Goal: Task Accomplishment & Management: Complete application form

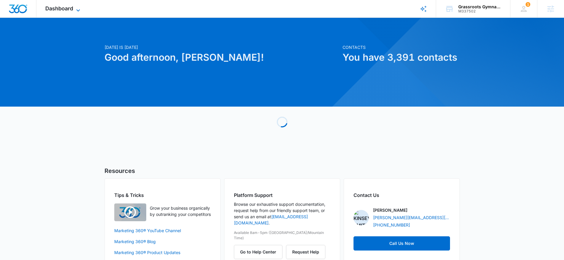
click at [63, 9] on span "Dashboard" at bounding box center [59, 8] width 28 height 6
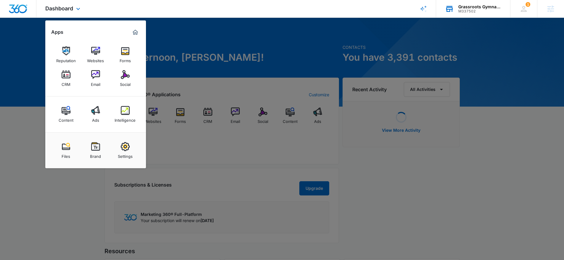
click at [459, 13] on div "Grassroots Gymnastics M337502 Your Accounts View All" at bounding box center [473, 8] width 74 height 17
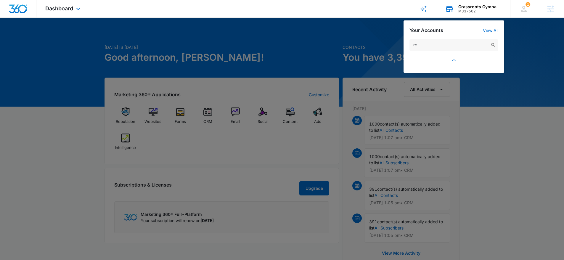
type input "r"
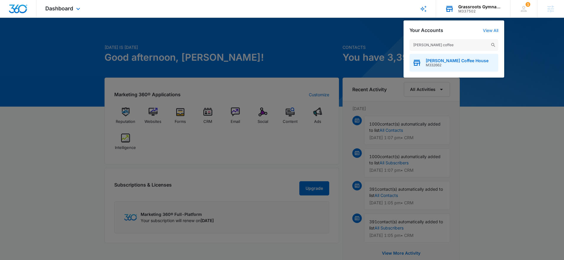
type input "crocker coffee"
click at [442, 61] on span "Crocker Coffee House" at bounding box center [457, 60] width 63 height 5
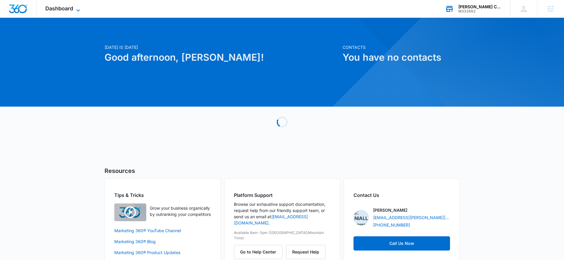
click at [77, 12] on icon at bounding box center [78, 10] width 7 height 7
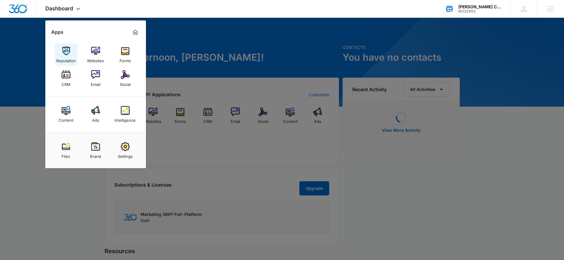
click at [69, 57] on div "Reputation" at bounding box center [66, 59] width 20 height 8
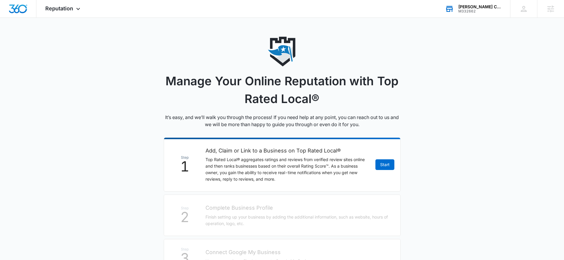
click at [384, 158] on li "Step 1 Add, Claim or Link to a Business on Top Rated Local® Top Rated Local® ag…" at bounding box center [282, 164] width 237 height 54
click at [384, 168] on link "Start" at bounding box center [385, 164] width 19 height 11
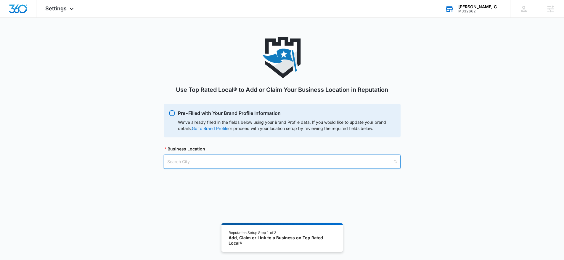
click at [200, 165] on input "search" at bounding box center [280, 162] width 226 height 14
type input "harrison town"
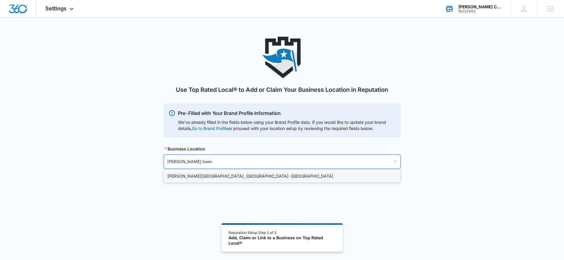
click at [192, 174] on div "Harrison Township, MI - USA" at bounding box center [281, 176] width 229 height 7
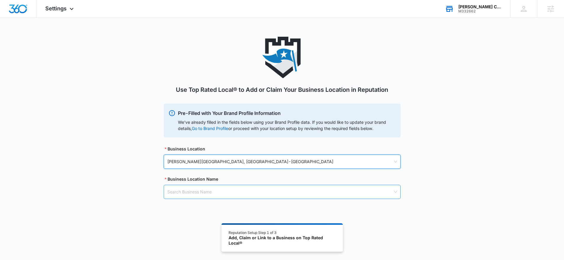
click at [188, 190] on input "search" at bounding box center [280, 192] width 226 height 14
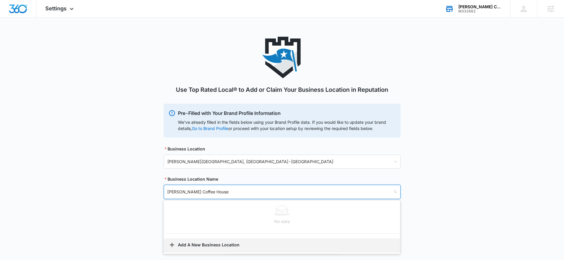
type input "Crocker Coffee House"
click at [192, 244] on button "Add A New Business Location" at bounding box center [282, 245] width 236 height 14
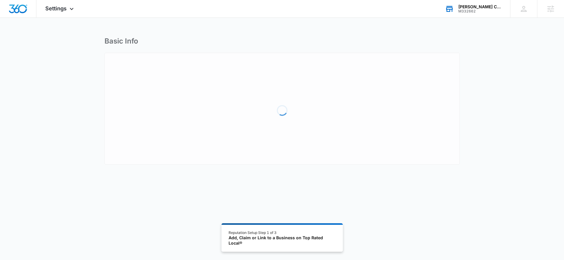
select select "Michigan"
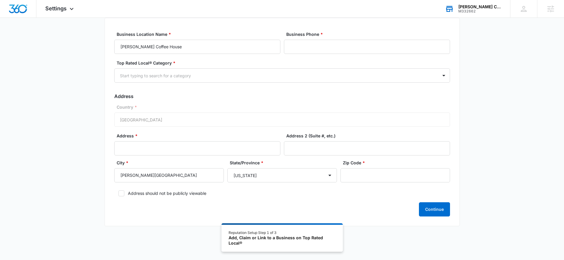
scroll to position [39, 0]
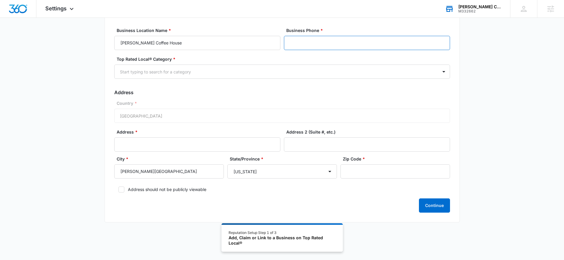
click at [323, 50] on input "Business Phone *" at bounding box center [367, 43] width 166 height 14
paste input "(586) 284-0880"
type input "(586) 284-0880"
click at [178, 74] on div at bounding box center [275, 71] width 310 height 7
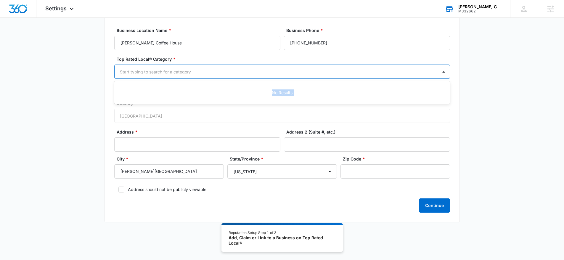
click at [178, 74] on div at bounding box center [275, 71] width 310 height 7
click at [206, 89] on div "No Results" at bounding box center [282, 92] width 336 height 11
click at [169, 75] on div at bounding box center [275, 71] width 310 height 7
click at [151, 70] on div at bounding box center [275, 71] width 310 height 7
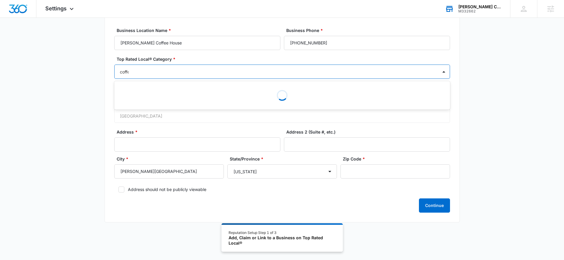
type input "coffee"
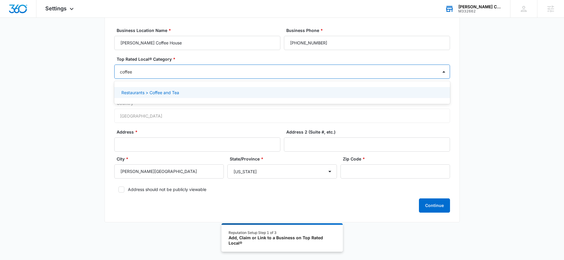
click at [175, 93] on p "Restaurants > Coffee and Tea" at bounding box center [150, 92] width 58 height 6
click at [173, 123] on div "Country * United States of America" at bounding box center [282, 112] width 336 height 23
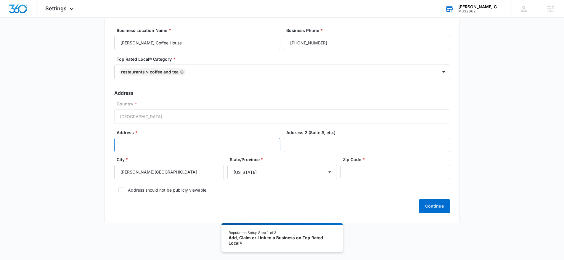
click at [158, 141] on input "Address *" at bounding box center [197, 145] width 166 height 14
click at [148, 154] on div "Address * Address 2 (Suite #, etc.)" at bounding box center [282, 142] width 336 height 27
click at [146, 148] on input "Address *" at bounding box center [197, 145] width 166 height 14
paste input "26050 Crocker Blvd"
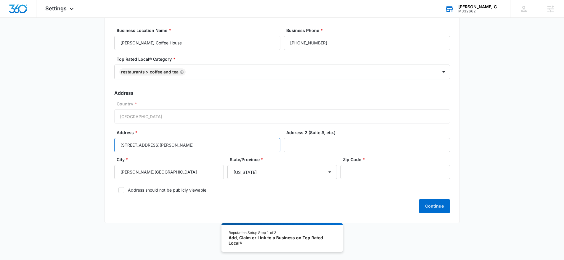
type input "26050 Crocker Blvd"
click at [354, 174] on input "Zip Code *" at bounding box center [396, 172] width 110 height 14
paste input "48045"
type input "48045"
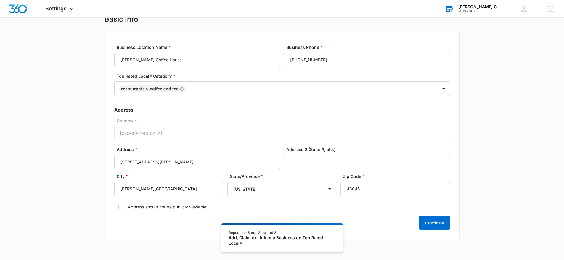
scroll to position [39, 0]
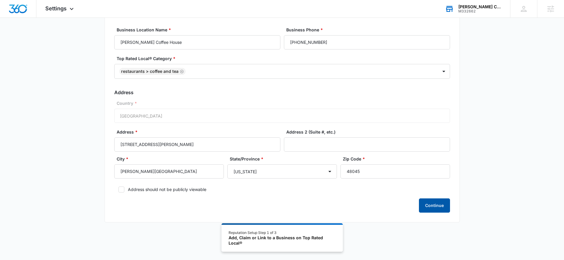
click at [438, 208] on button "Continue" at bounding box center [434, 205] width 31 height 14
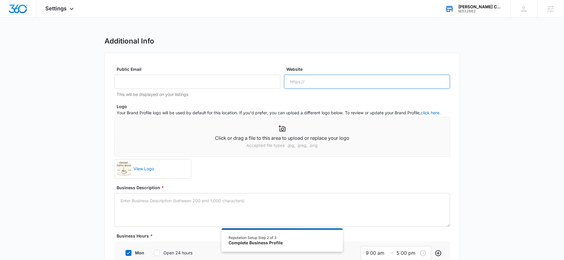
click at [301, 80] on input "Website" at bounding box center [367, 82] width 166 height 14
click at [306, 79] on input "Website" at bounding box center [367, 82] width 166 height 14
paste input "https://crockercoffee.com/"
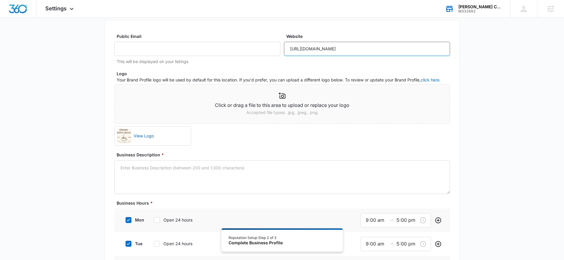
scroll to position [36, 0]
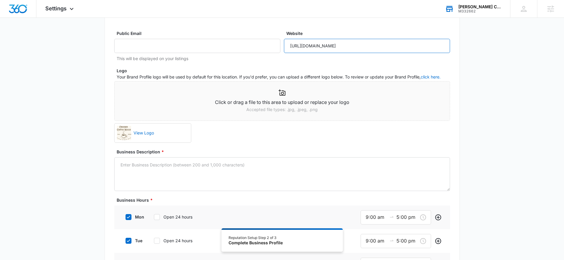
type input "https://crockercoffee.com/"
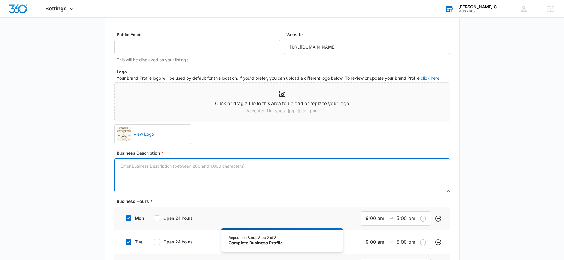
paste textarea "Crocker Coffee House and Bookstore is Harrison Township’s brand new community h…"
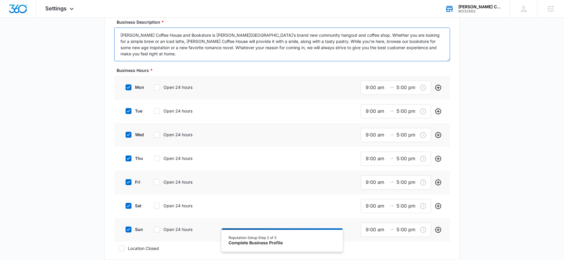
scroll to position [240, 0]
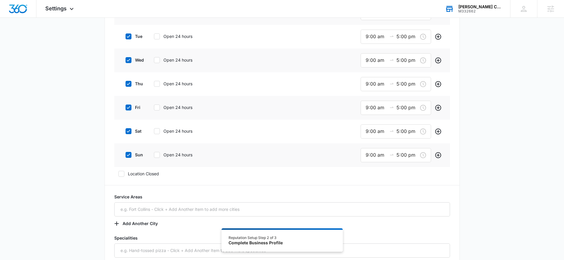
type textarea "Crocker Coffee House and Bookstore is Harrison Township’s brand new community h…"
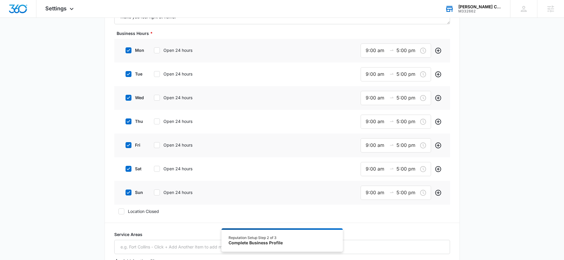
scroll to position [174, 0]
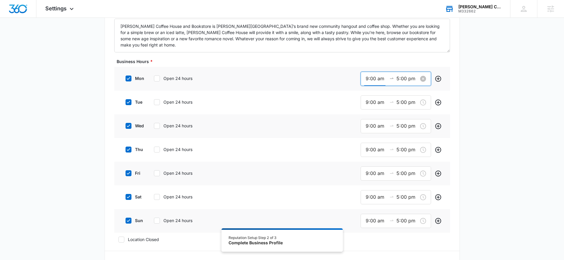
click at [369, 82] on input "9:00 am" at bounding box center [376, 78] width 21 height 7
click at [366, 94] on div "06" at bounding box center [368, 92] width 17 height 8
type input "6:00 am"
click at [403, 162] on span "OK" at bounding box center [401, 163] width 6 height 7
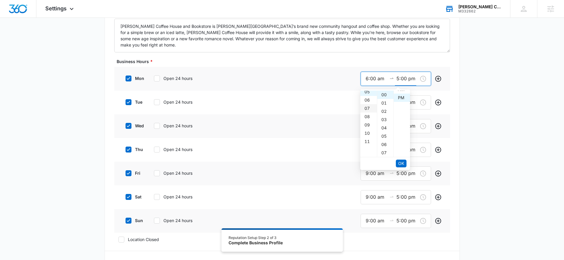
scroll to position [8, 0]
click at [365, 99] on div "04" at bounding box center [368, 98] width 17 height 8
type input "4:00 pm"
click at [398, 162] on span "OK" at bounding box center [401, 163] width 6 height 7
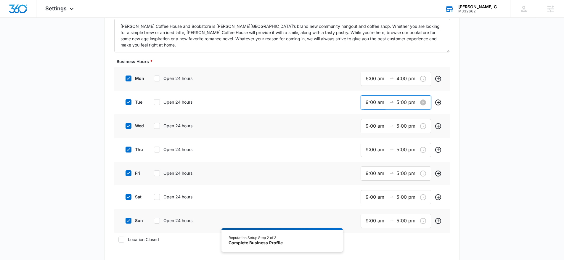
click at [375, 105] on input "9:00 am" at bounding box center [376, 102] width 21 height 7
click at [366, 116] on div "06" at bounding box center [368, 115] width 17 height 8
type input "6:00 am"
click at [400, 184] on span "OK" at bounding box center [401, 187] width 6 height 7
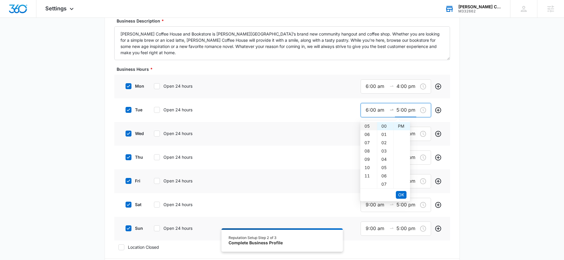
scroll to position [163, 0]
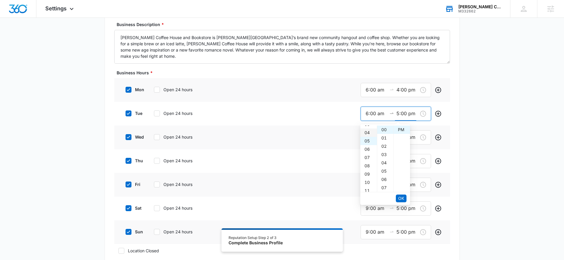
click at [367, 133] on div "04" at bounding box center [368, 133] width 17 height 8
type input "4:00 pm"
click at [401, 198] on span "OK" at bounding box center [401, 198] width 6 height 7
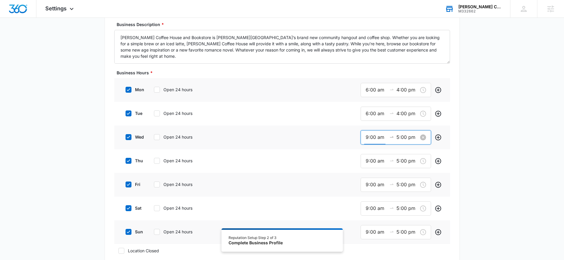
click at [376, 138] on input "9:00 am" at bounding box center [376, 137] width 21 height 7
click at [367, 151] on div "06" at bounding box center [368, 149] width 17 height 8
type input "6:00 am"
click at [399, 221] on span "OK" at bounding box center [401, 222] width 6 height 7
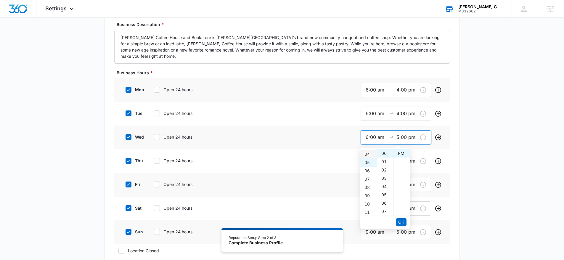
click at [365, 154] on div "04" at bounding box center [368, 154] width 17 height 8
type input "4:00 pm"
click at [398, 221] on span "OK" at bounding box center [401, 222] width 6 height 7
click at [369, 160] on input "9:00 am" at bounding box center [376, 160] width 21 height 7
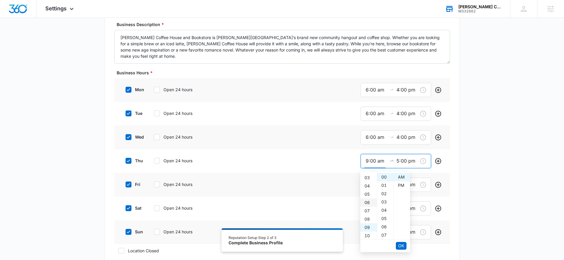
click at [366, 201] on div "06" at bounding box center [368, 202] width 17 height 8
type input "6:00 am"
click at [403, 249] on span "OK" at bounding box center [401, 246] width 6 height 7
click at [366, 179] on div "04" at bounding box center [368, 179] width 17 height 8
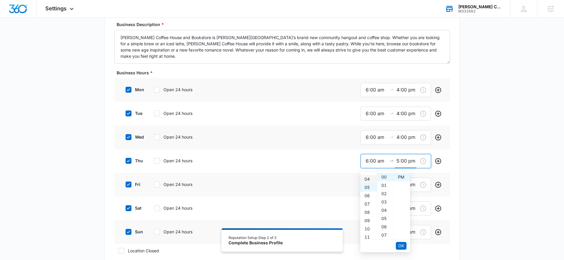
type input "4:00 pm"
click at [406, 244] on button "OK" at bounding box center [401, 246] width 11 height 8
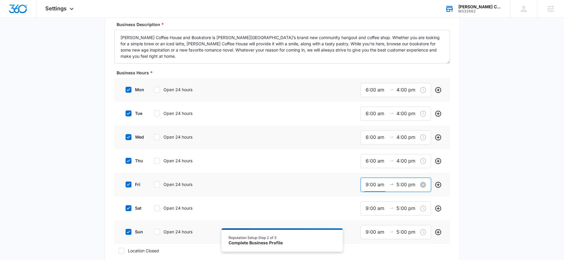
click at [372, 184] on input "9:00 am" at bounding box center [376, 184] width 21 height 7
click at [368, 229] on div "06" at bounding box center [368, 231] width 17 height 8
type input "6:00 am"
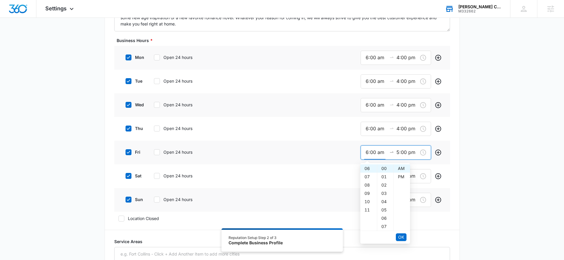
scroll to position [201, 0]
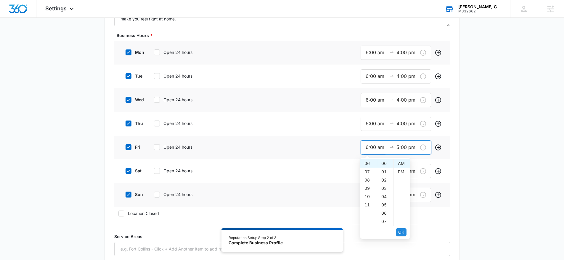
click at [404, 233] on span "OK" at bounding box center [401, 232] width 6 height 7
click at [366, 168] on div "04" at bounding box center [368, 168] width 17 height 8
type input "4:00 pm"
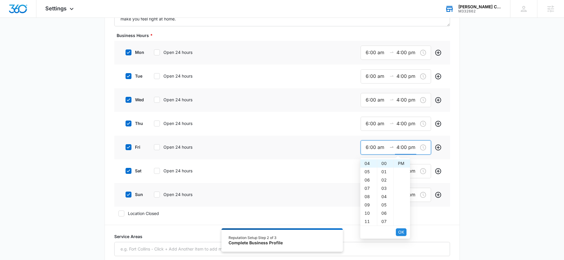
click at [404, 233] on button "OK" at bounding box center [401, 232] width 11 height 8
click at [376, 170] on input "9:00 am" at bounding box center [376, 170] width 21 height 7
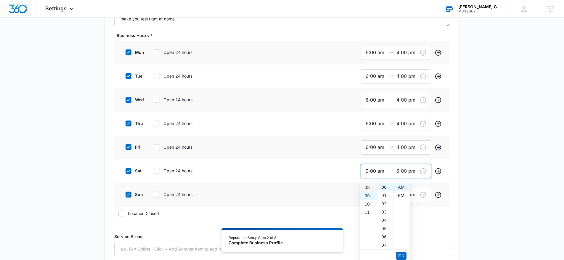
click at [369, 188] on div "08" at bounding box center [368, 187] width 17 height 8
type input "8:00 am"
click at [399, 255] on span "OK" at bounding box center [401, 256] width 6 height 7
click at [367, 196] on div "06" at bounding box center [368, 195] width 17 height 8
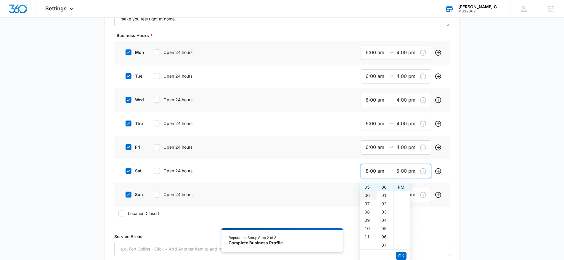
type input "6:00 pm"
click at [402, 254] on span "OK" at bounding box center [401, 256] width 6 height 7
click at [373, 196] on input "9:00 am" at bounding box center [376, 194] width 21 height 7
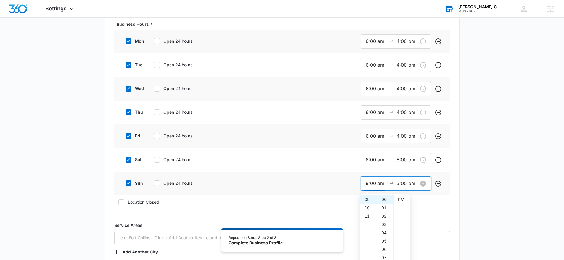
click at [405, 184] on input "5:00 pm" at bounding box center [407, 183] width 21 height 7
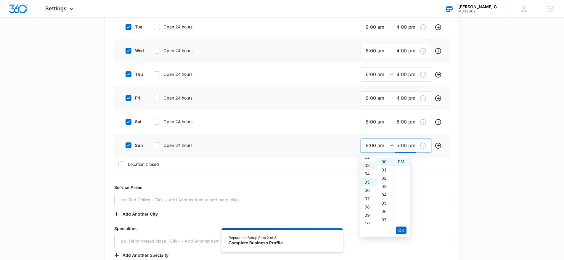
click at [366, 166] on div "03" at bounding box center [368, 165] width 17 height 8
type input "3:00 pm"
click at [403, 229] on span "OK" at bounding box center [401, 230] width 6 height 7
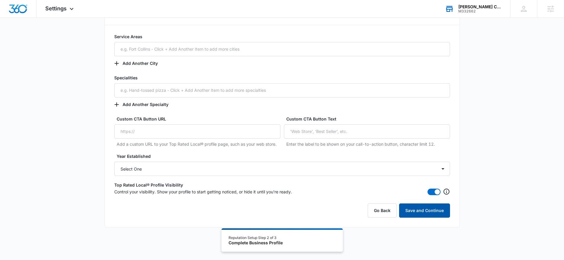
click at [417, 208] on button "Save and Continue" at bounding box center [424, 210] width 51 height 14
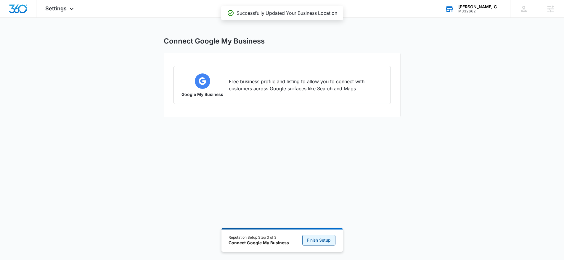
click at [317, 239] on span "Finish Setup" at bounding box center [319, 240] width 24 height 7
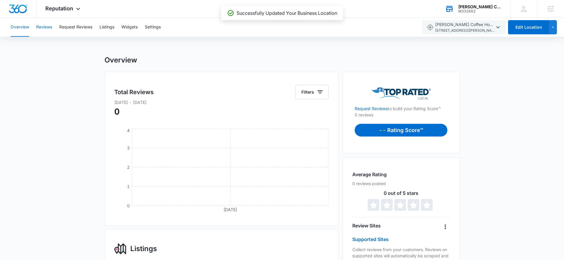
click at [47, 26] on button "Reviews" at bounding box center [44, 27] width 16 height 19
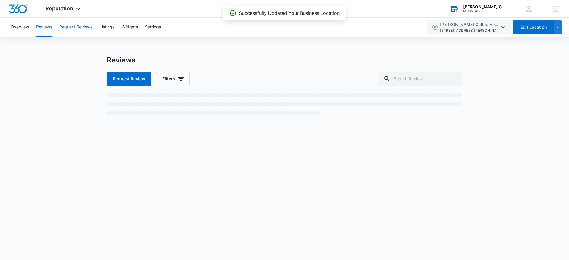
click at [83, 25] on button "Request Reviews" at bounding box center [75, 27] width 33 height 19
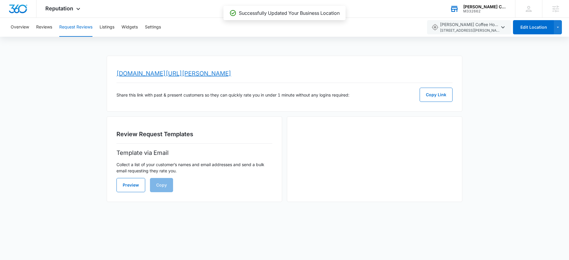
click at [154, 75] on link "www.topratedlocal.com/review/crocker-coffee-house-reviews" at bounding box center [173, 73] width 115 height 7
